Goal: Navigation & Orientation: Find specific page/section

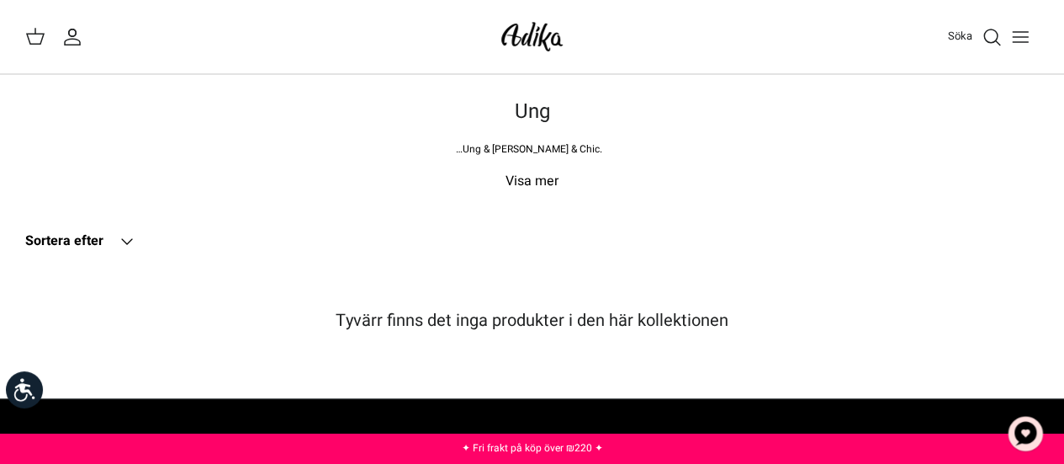
click at [1021, 42] on line "Växla meny" at bounding box center [1020, 42] width 15 height 0
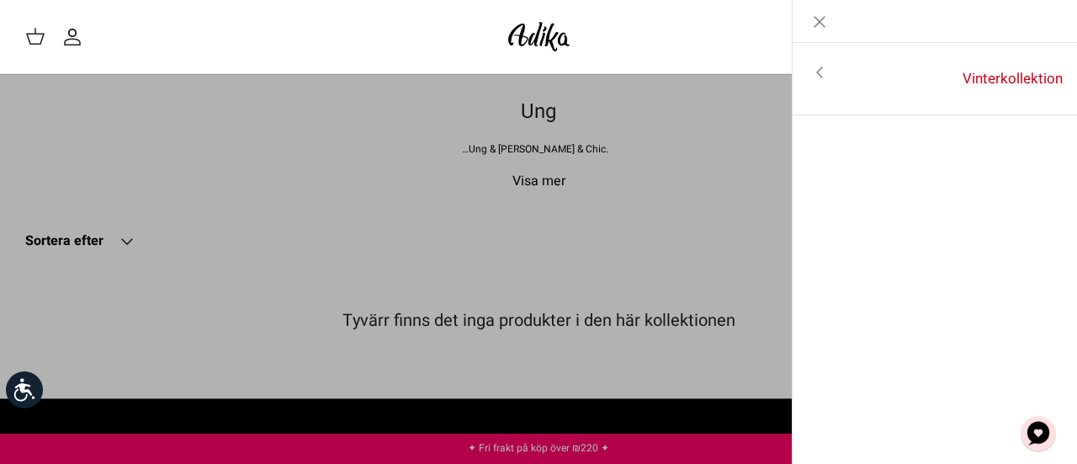
click at [820, 69] on icon "Toggle menu" at bounding box center [820, 72] width 20 height 20
click at [821, 17] on icon "Nära" at bounding box center [820, 22] width 20 height 20
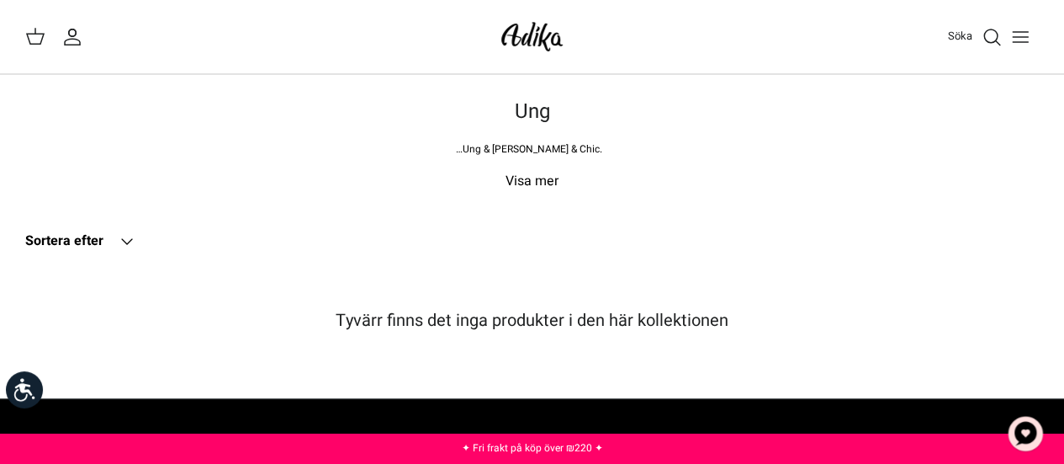
click at [536, 35] on img at bounding box center [532, 37] width 72 height 40
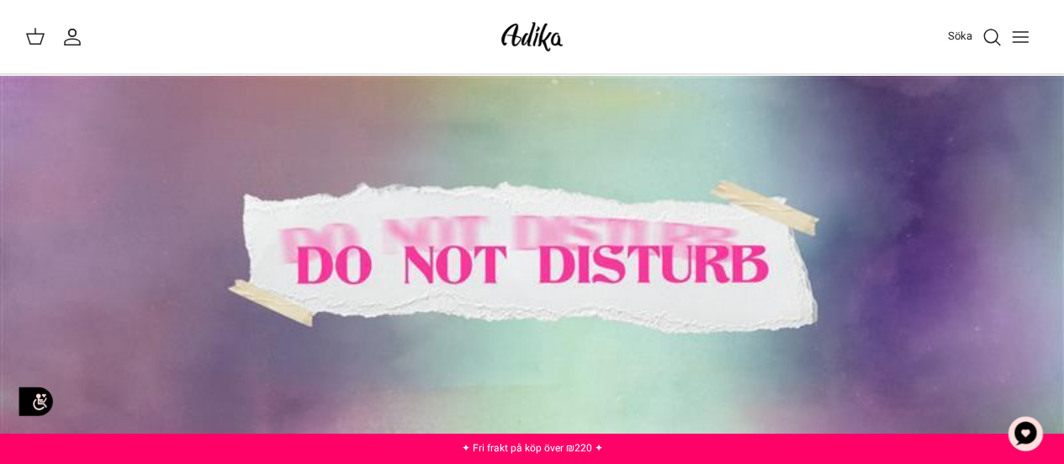
click at [1026, 37] on line "Växla meny" at bounding box center [1020, 37] width 15 height 0
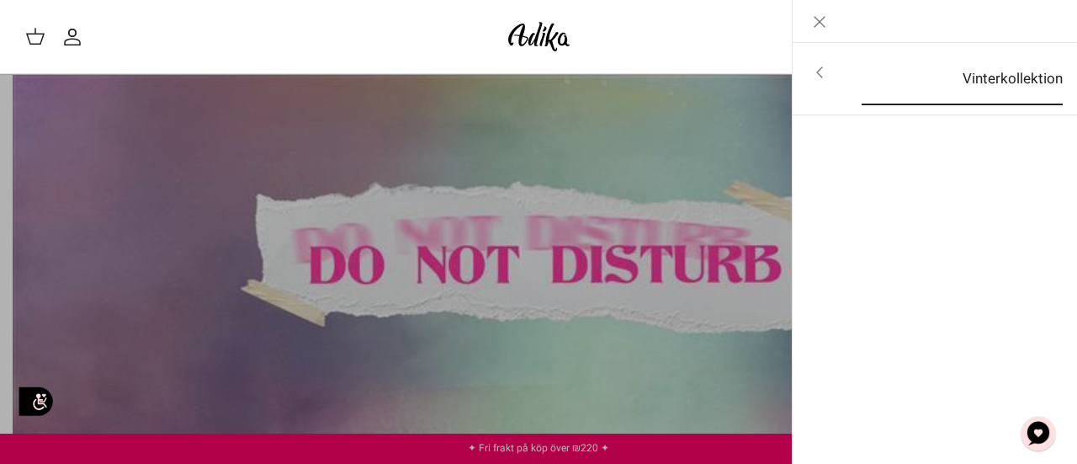
click at [1011, 80] on font "Vinterkollektion" at bounding box center [1013, 78] width 100 height 21
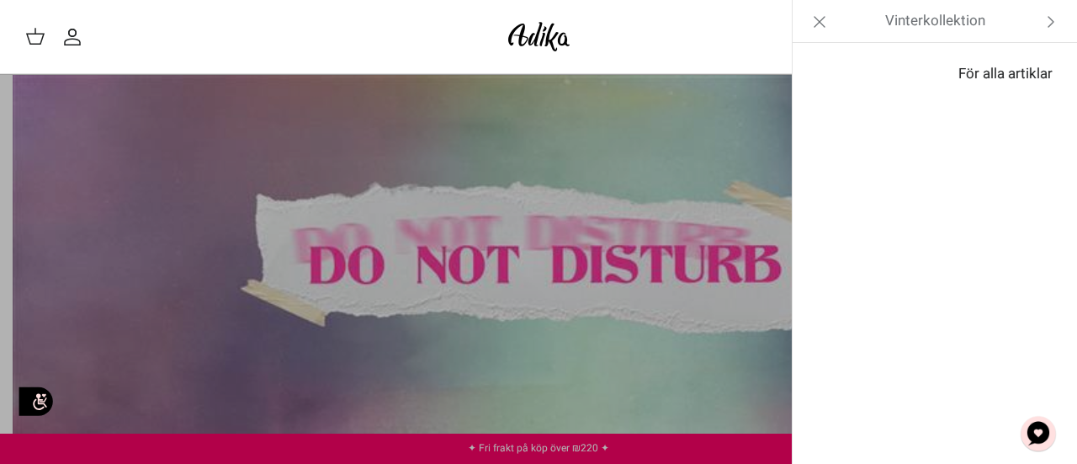
click at [1005, 75] on font "För alla artiklar" at bounding box center [1005, 73] width 94 height 21
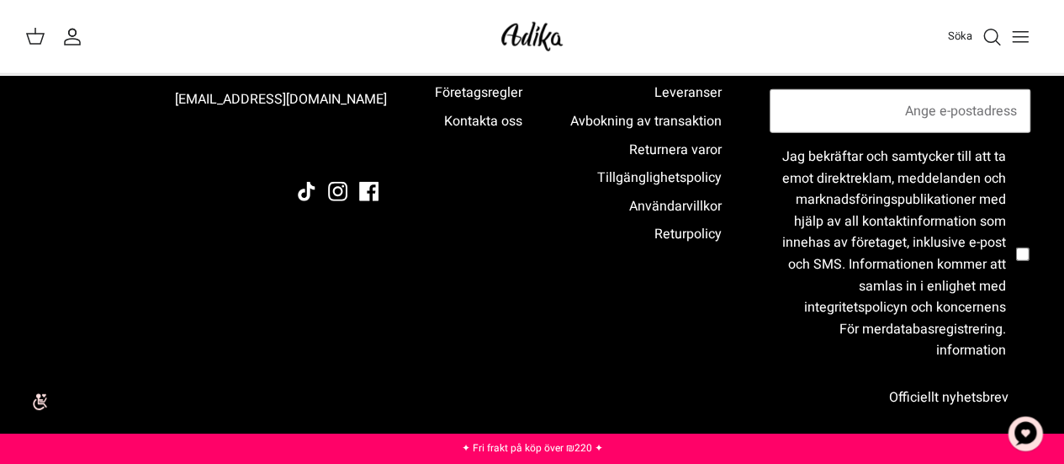
scroll to position [2356, 0]
